Goal: Find specific page/section: Locate a particular part of the current website

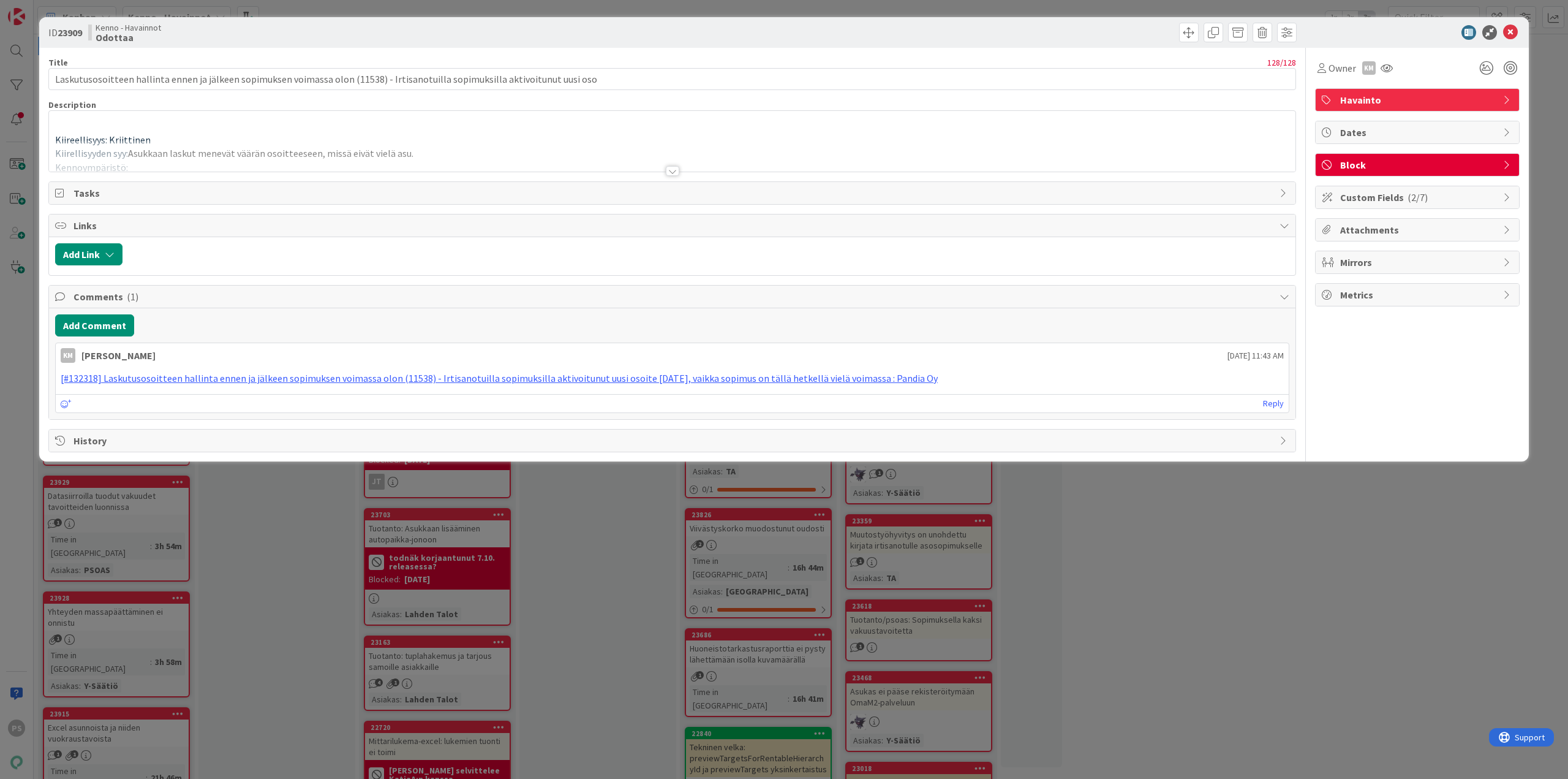
click at [673, 171] on div at bounding box center [672, 171] width 13 height 10
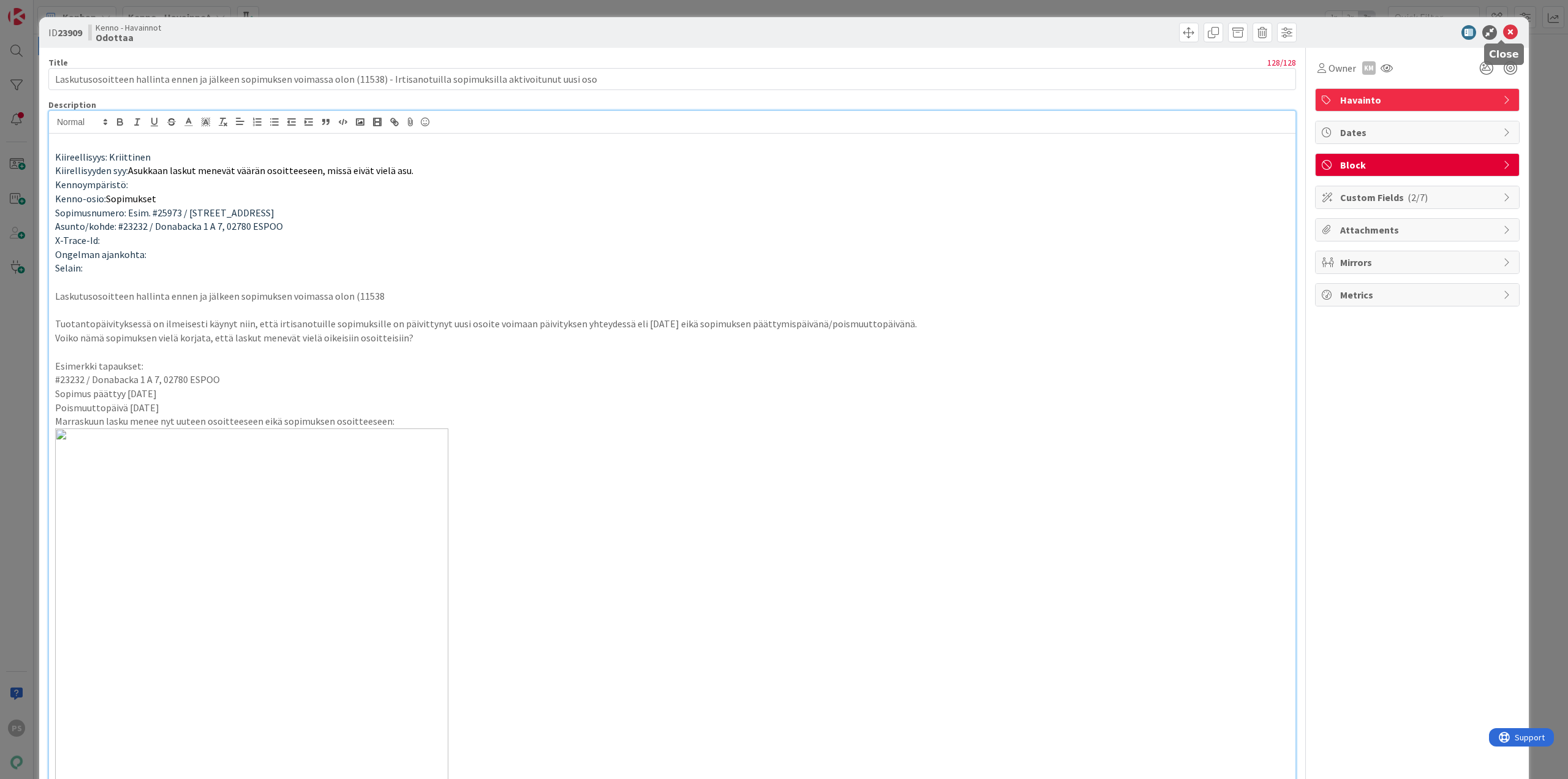
click at [1503, 31] on icon at bounding box center [1510, 32] width 15 height 15
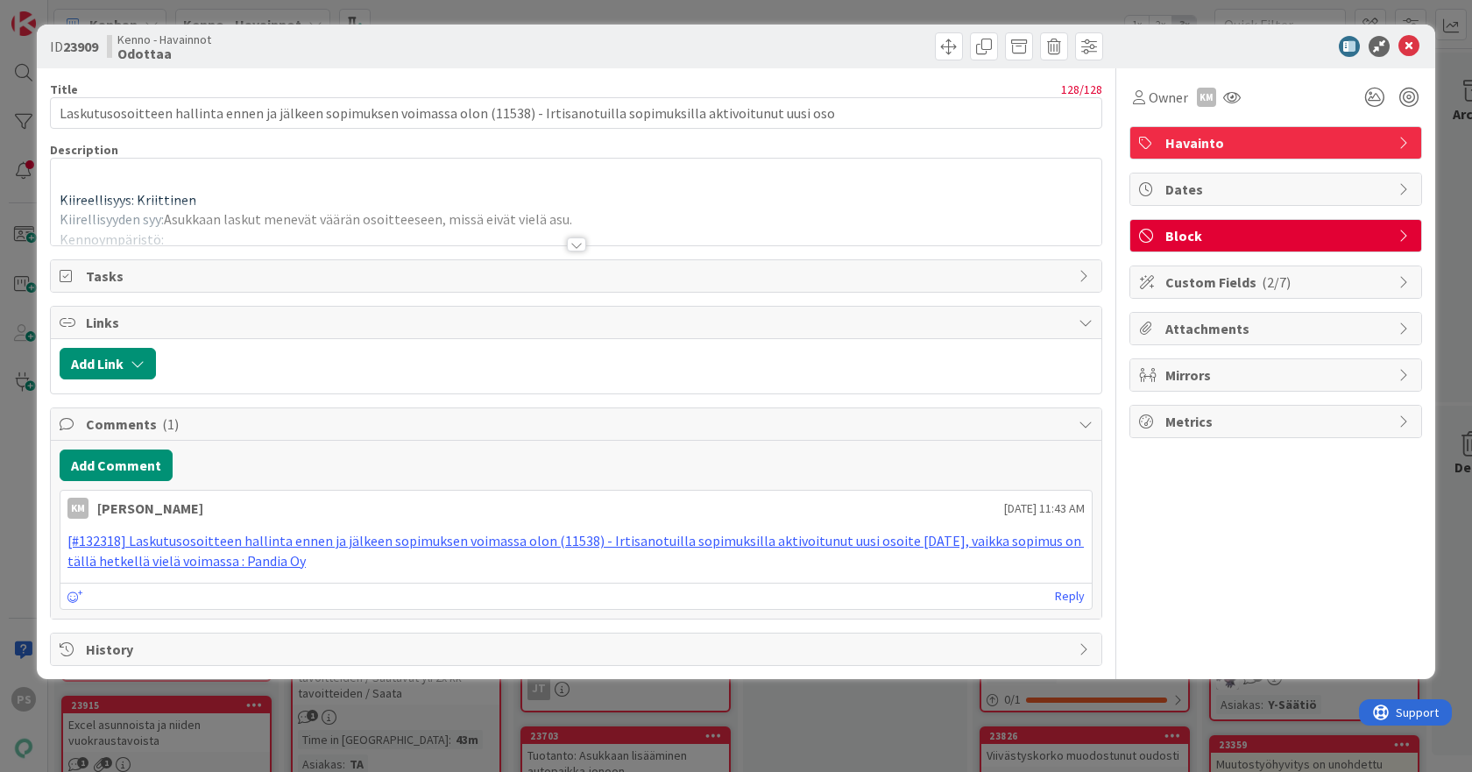
click at [578, 249] on div at bounding box center [576, 244] width 19 height 14
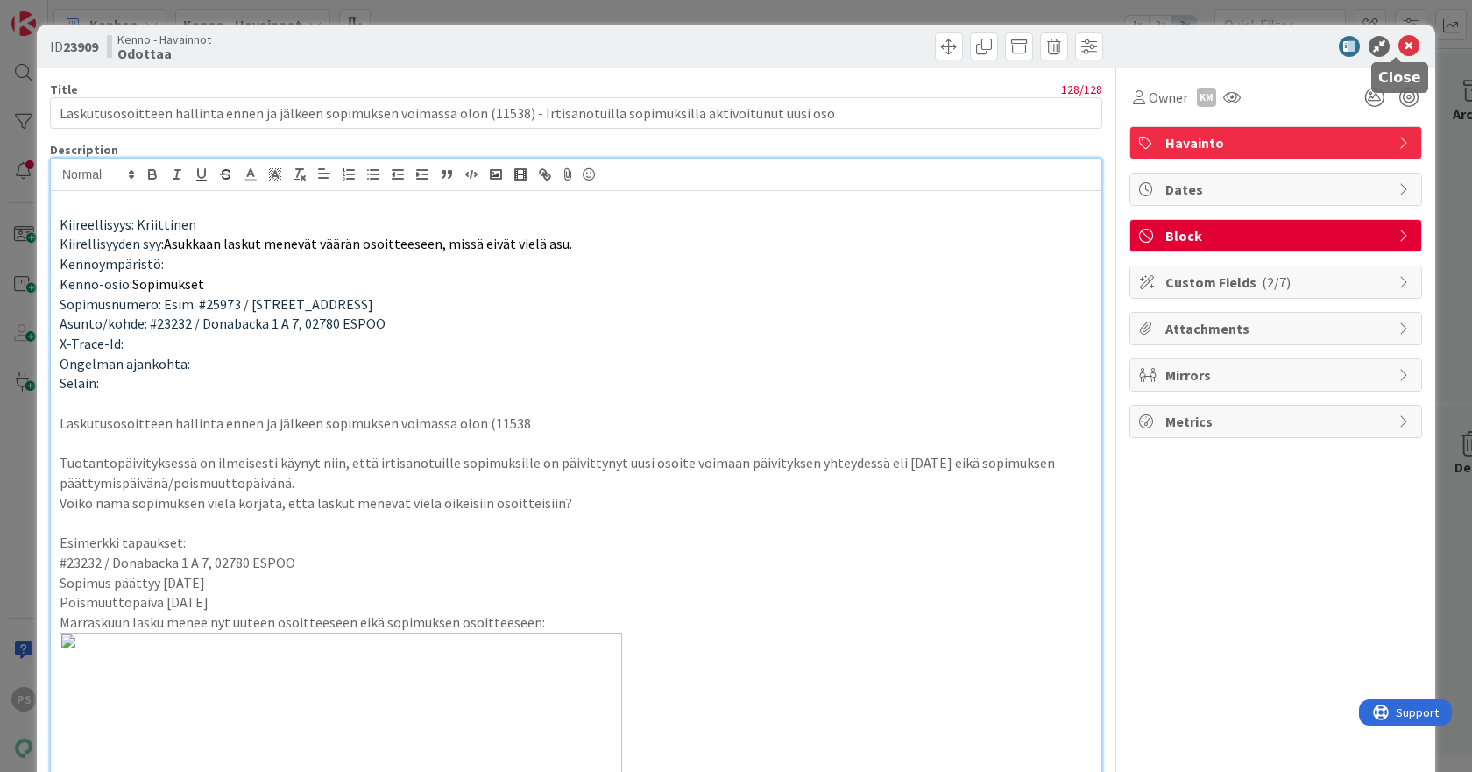
click at [1398, 45] on icon at bounding box center [1408, 46] width 21 height 21
